Goal: Information Seeking & Learning: Check status

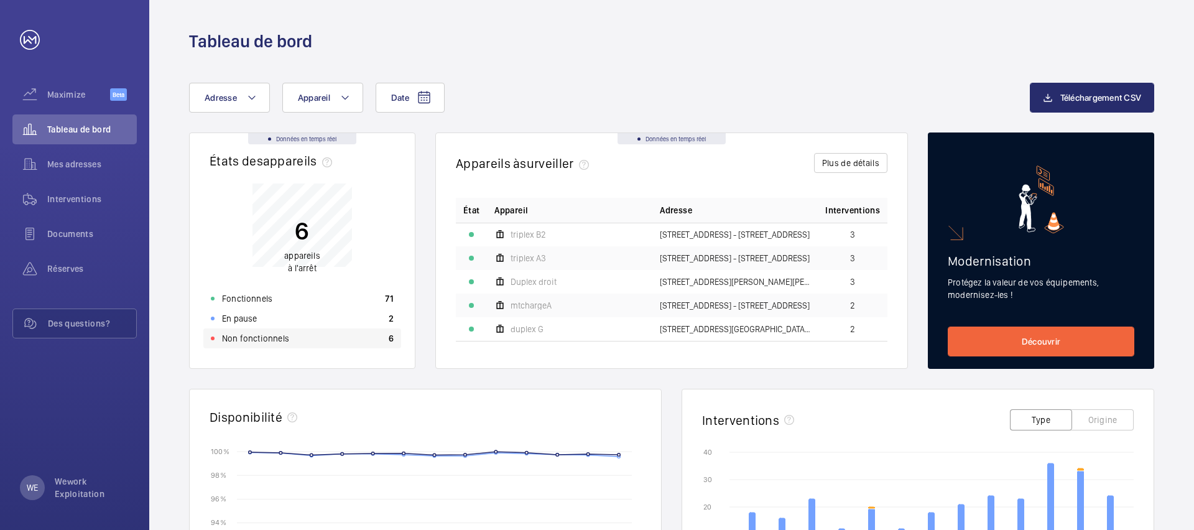
click at [257, 332] on p "Non fonctionnels" at bounding box center [255, 338] width 67 height 12
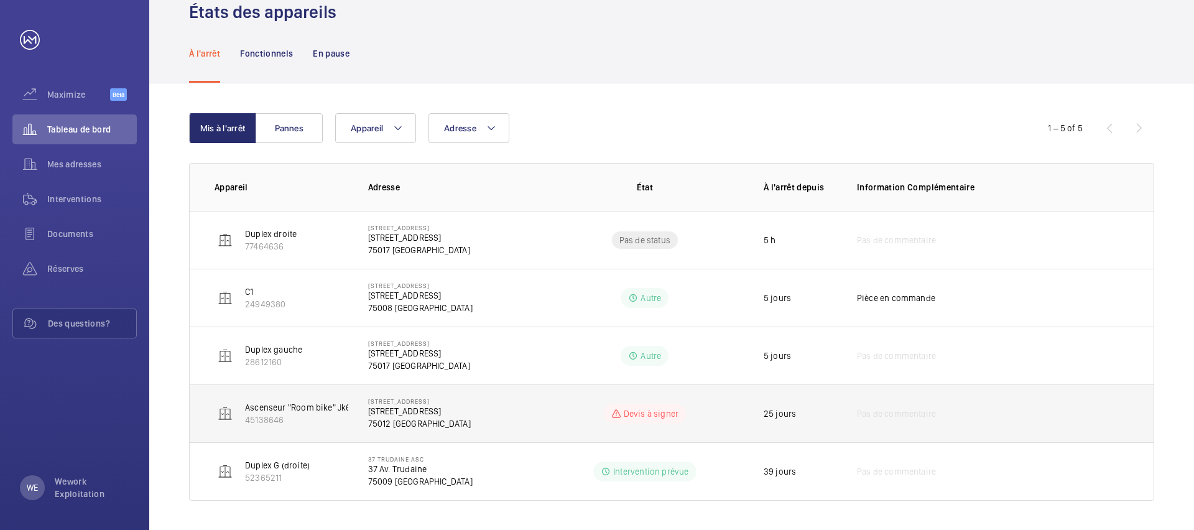
scroll to position [55, 0]
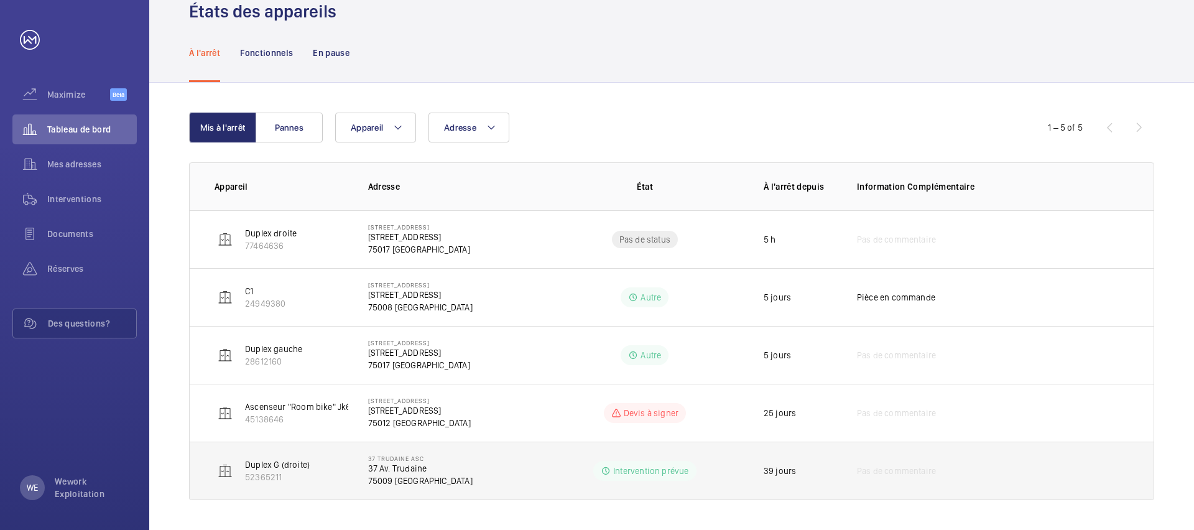
click at [498, 463] on td "[STREET_ADDRESS] [GEOGRAPHIC_DATA]" at bounding box center [447, 471] width 198 height 58
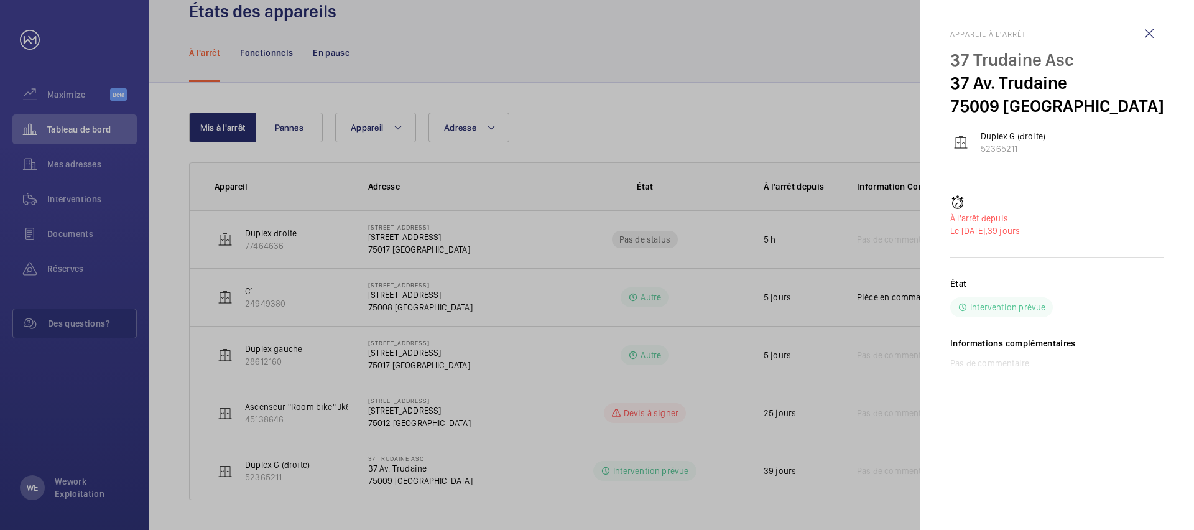
click at [988, 233] on span "Le [DATE]," at bounding box center [969, 231] width 37 height 10
click at [988, 232] on span "Le [DATE]," at bounding box center [969, 231] width 37 height 10
click at [997, 309] on p "Intervention prévue" at bounding box center [1008, 307] width 75 height 12
click at [1118, 403] on div "Appareil à l'arrêt 37 Trudaine Asc 37 Av. [GEOGRAPHIC_DATA] G (droite) 52365211…" at bounding box center [1058, 209] width 214 height 419
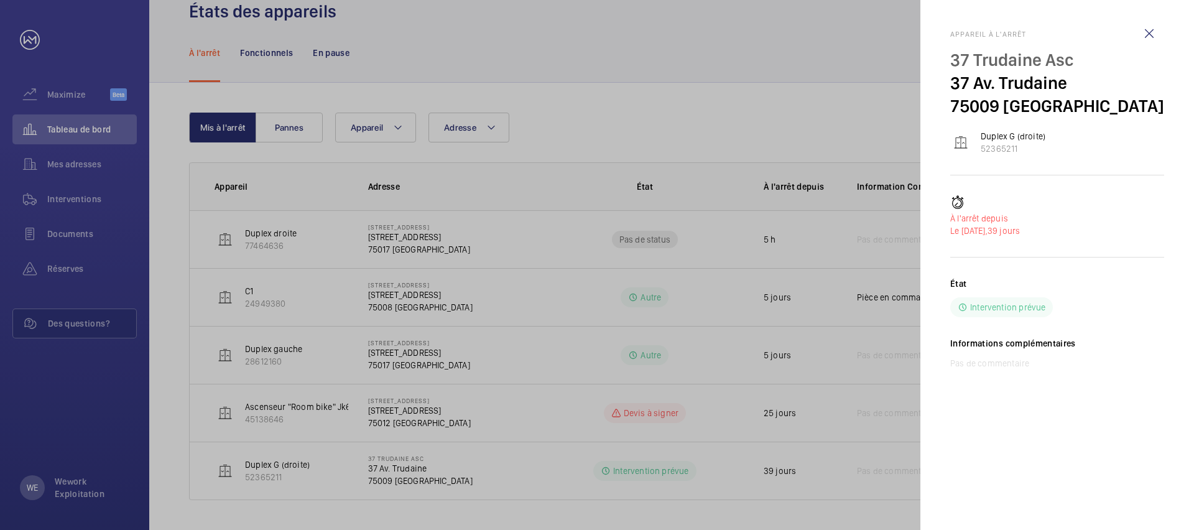
click at [1010, 218] on p "À l'arrêt depuis" at bounding box center [1058, 218] width 214 height 12
click at [1009, 218] on p "À l'arrêt depuis" at bounding box center [1058, 218] width 214 height 12
drag, startPoint x: 947, startPoint y: 220, endPoint x: 956, endPoint y: 218, distance: 8.2
click at [955, 219] on mat-sidenav "Appareil à l'arrêt 37 Trudaine Asc 37 Av. [GEOGRAPHIC_DATA] G (droite) 52365211…" at bounding box center [1058, 265] width 274 height 530
drag, startPoint x: 956, startPoint y: 219, endPoint x: 996, endPoint y: 224, distance: 40.7
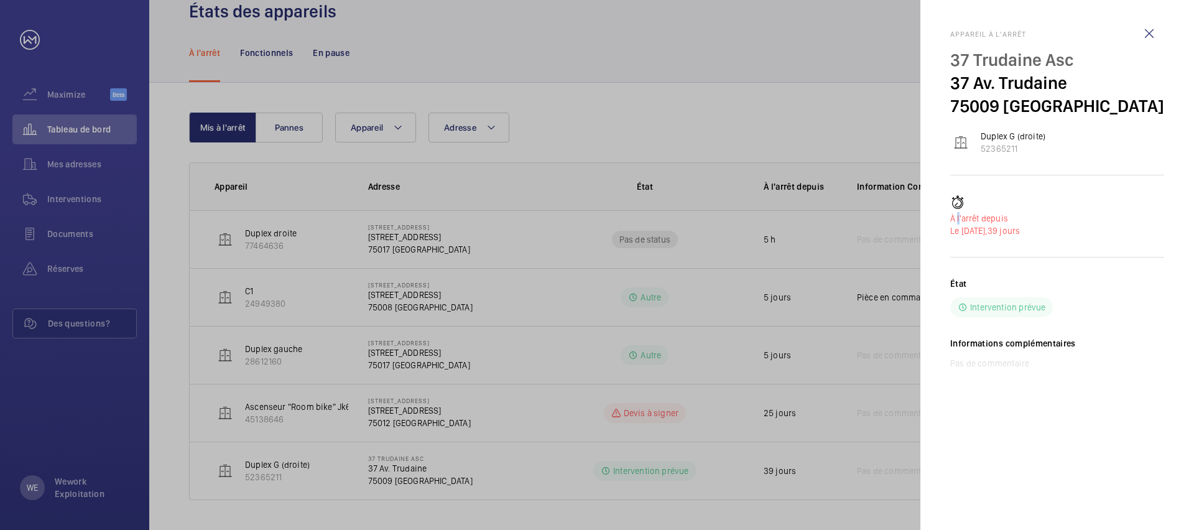
click at [967, 221] on p "À l'arrêt depuis" at bounding box center [1058, 218] width 214 height 12
drag, startPoint x: 1049, startPoint y: 234, endPoint x: 947, endPoint y: 216, distance: 103.6
click at [947, 216] on mat-sidenav "Appareil à l'arrêt 37 Trudaine Asc 37 Av. [GEOGRAPHIC_DATA] G (droite) 52365211…" at bounding box center [1058, 265] width 274 height 530
copy div "À l'arrêt depuis Le [DATE], 39 jours"
click at [1006, 137] on p "Duplex G (droite)" at bounding box center [1013, 136] width 65 height 12
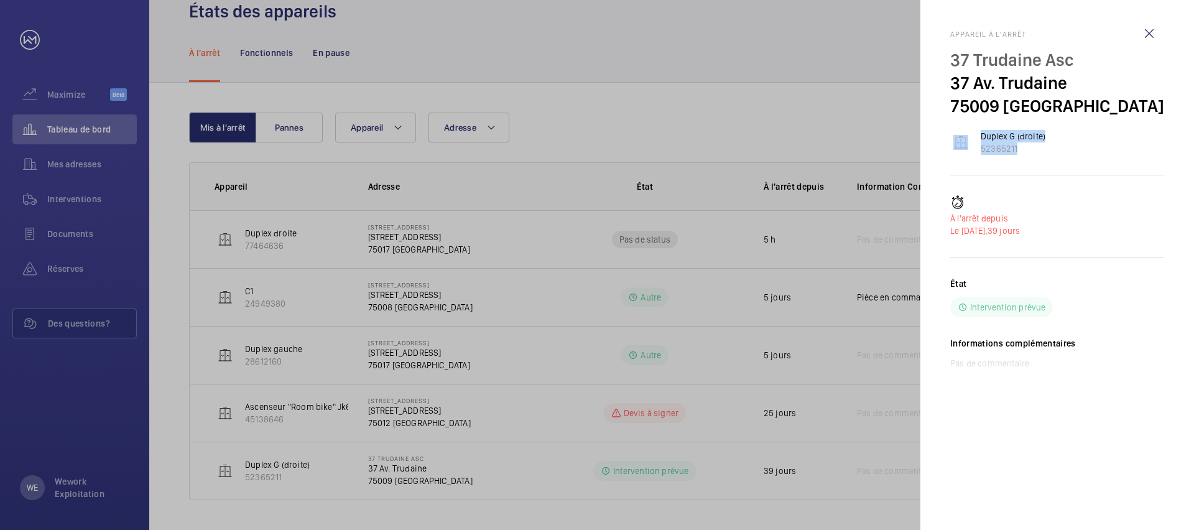
drag, startPoint x: 1033, startPoint y: 157, endPoint x: 956, endPoint y: 133, distance: 81.7
click at [956, 133] on div "Appareil à l'arrêt 37 Trudaine Asc 37 Av. [GEOGRAPHIC_DATA] G (droite) 52365211…" at bounding box center [1058, 210] width 214 height 360
click at [1045, 212] on p "À l'arrêt depuis" at bounding box center [1058, 218] width 214 height 12
drag, startPoint x: 1036, startPoint y: 259, endPoint x: 1043, endPoint y: 262, distance: 6.7
click at [1041, 261] on div "À l'arrêt depuis Le [DATE], 39 jours État Intervention prévue Informations comp…" at bounding box center [1058, 292] width 214 height 194
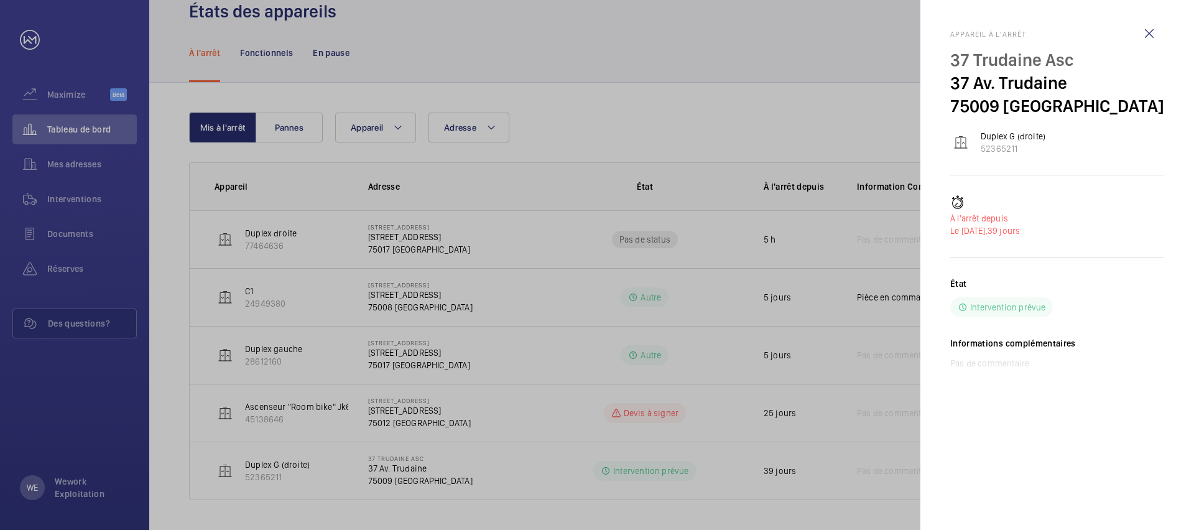
drag, startPoint x: 1050, startPoint y: 231, endPoint x: 960, endPoint y: 134, distance: 132.1
click at [960, 134] on div "Appareil à l'arrêt 37 Trudaine Asc 37 Av. [GEOGRAPHIC_DATA] G (droite) 52365211…" at bounding box center [1058, 210] width 214 height 360
copy div "Duplex G (droite) 52365211 À l'arrêt depuis Le [DATE], 39 jours"
